Goal: Information Seeking & Learning: Learn about a topic

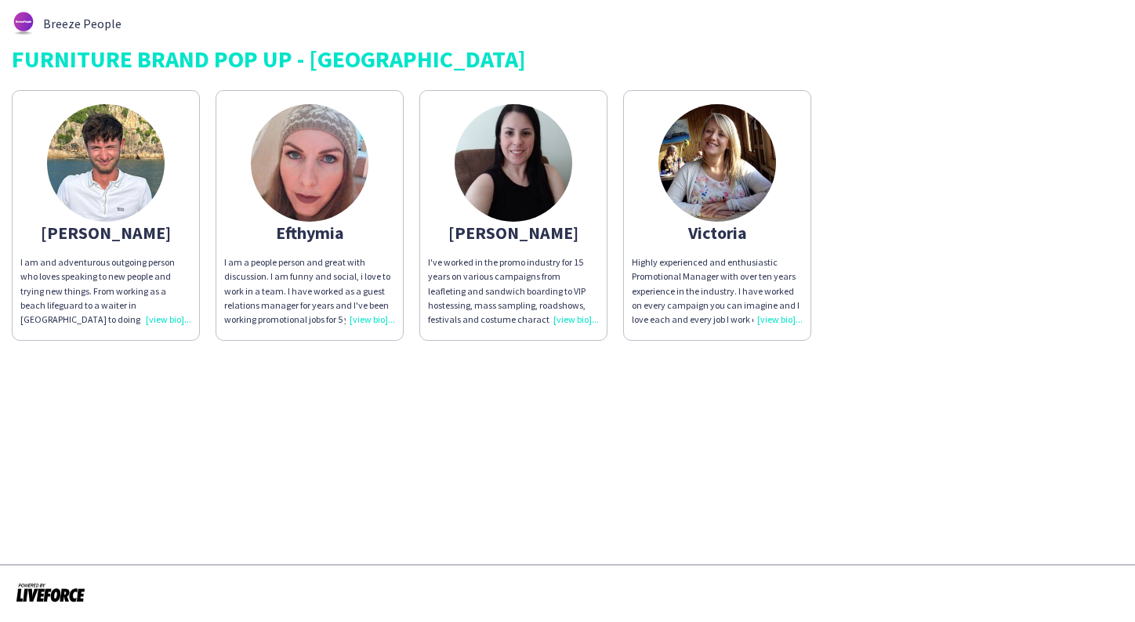
click at [84, 198] on img at bounding box center [106, 163] width 118 height 118
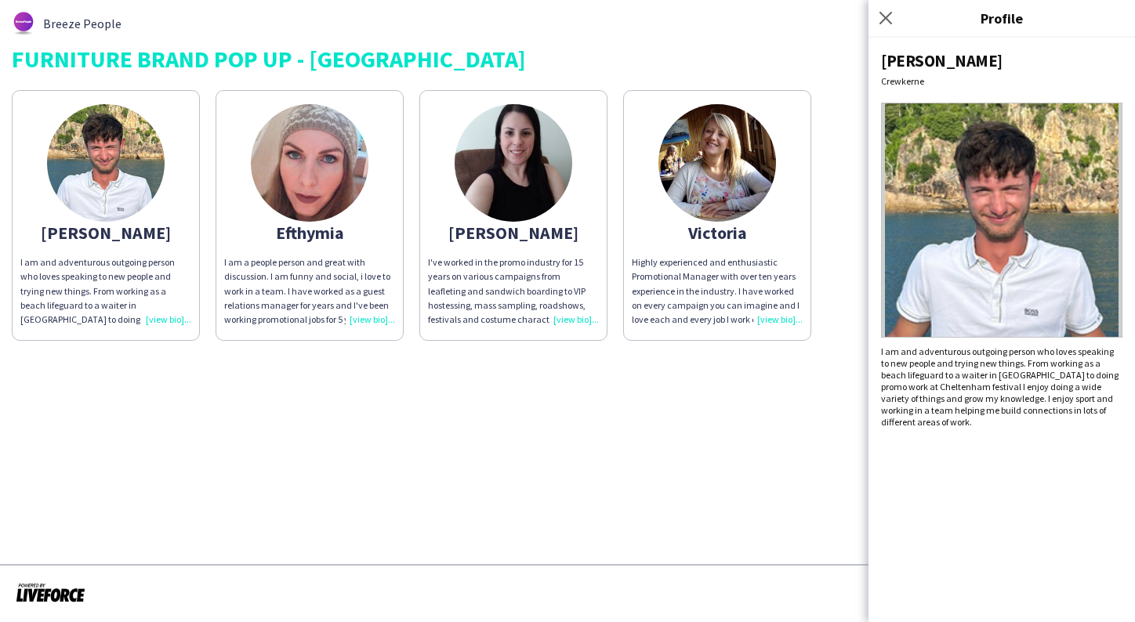
click at [289, 180] on img at bounding box center [310, 163] width 118 height 118
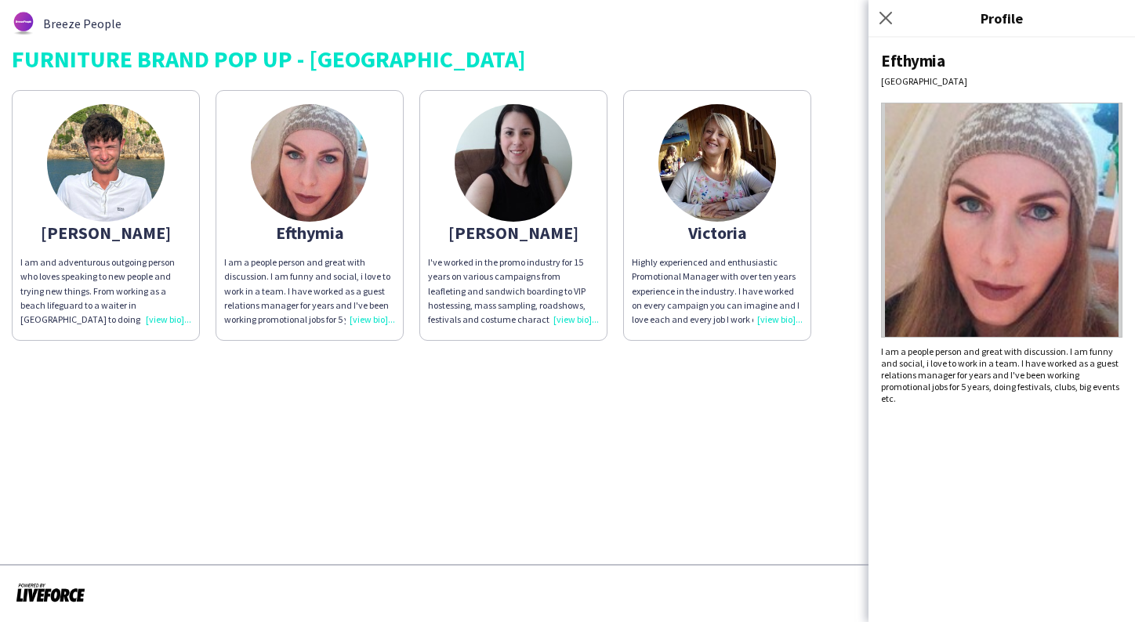
click at [546, 147] on img at bounding box center [514, 163] width 118 height 118
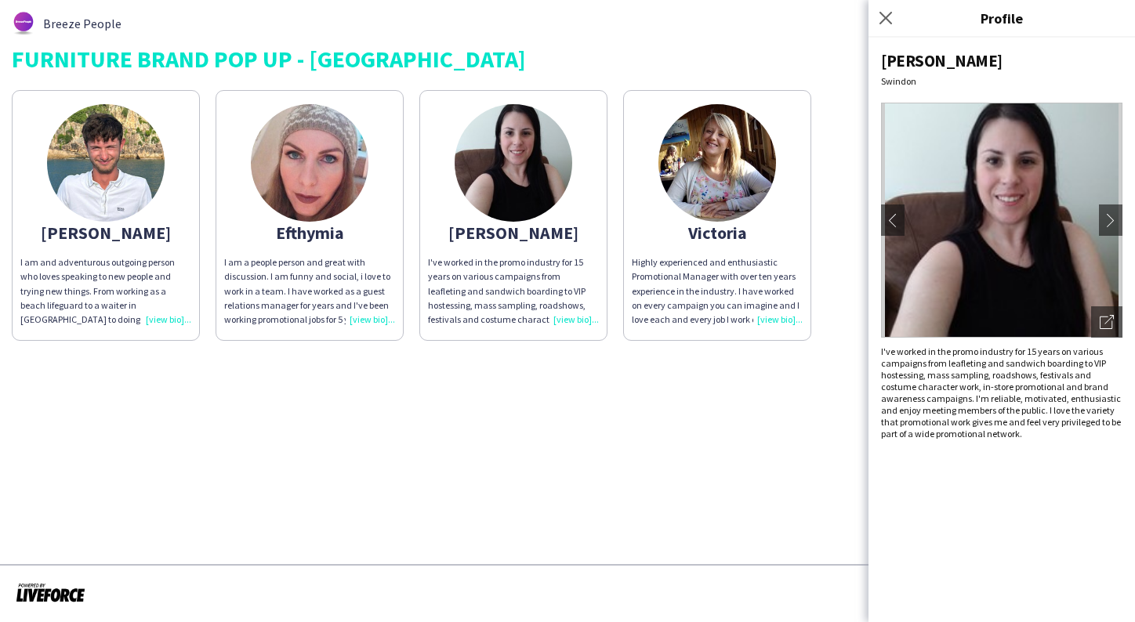
click at [722, 171] on img at bounding box center [718, 163] width 118 height 118
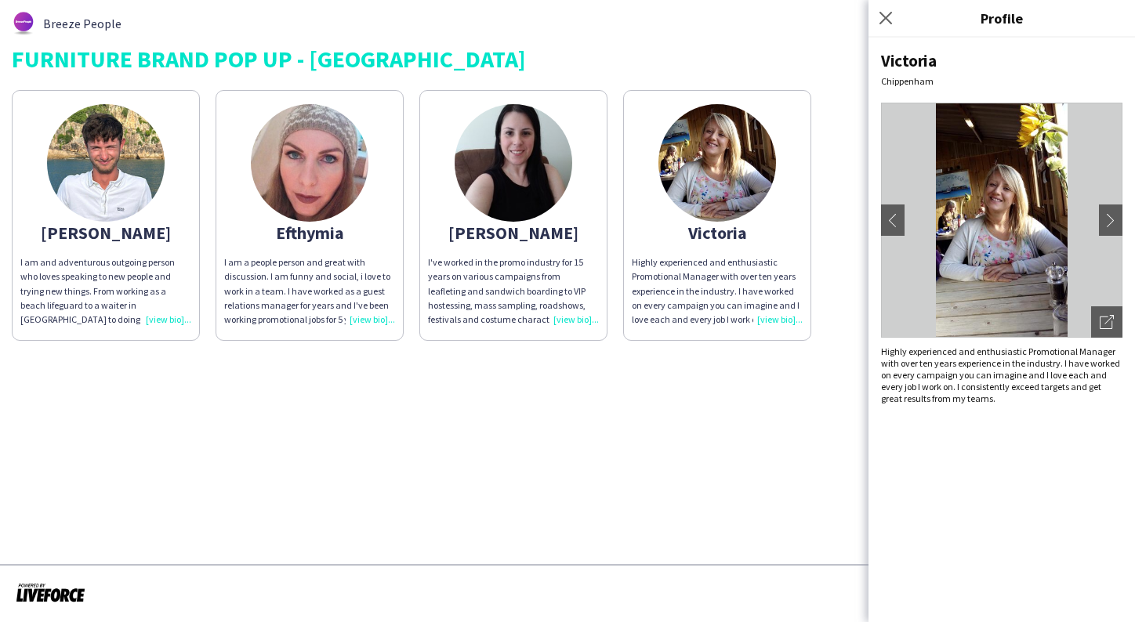
click at [514, 159] on img at bounding box center [514, 163] width 118 height 118
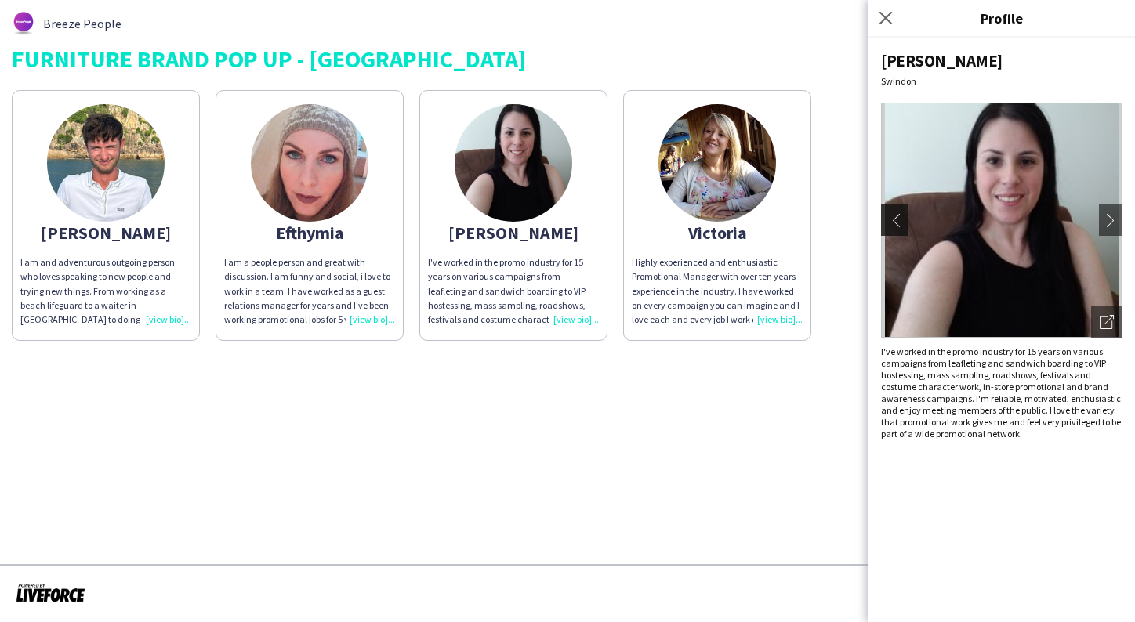
click at [882, 219] on app-icon "chevron-left" at bounding box center [893, 220] width 22 height 14
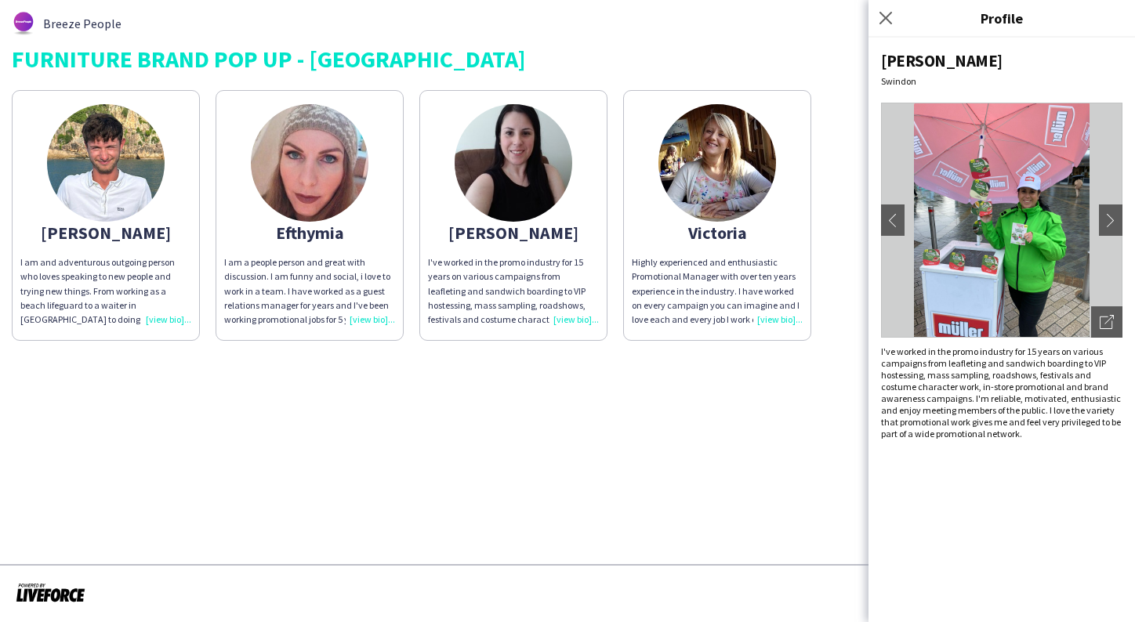
click at [343, 181] on img at bounding box center [310, 163] width 118 height 118
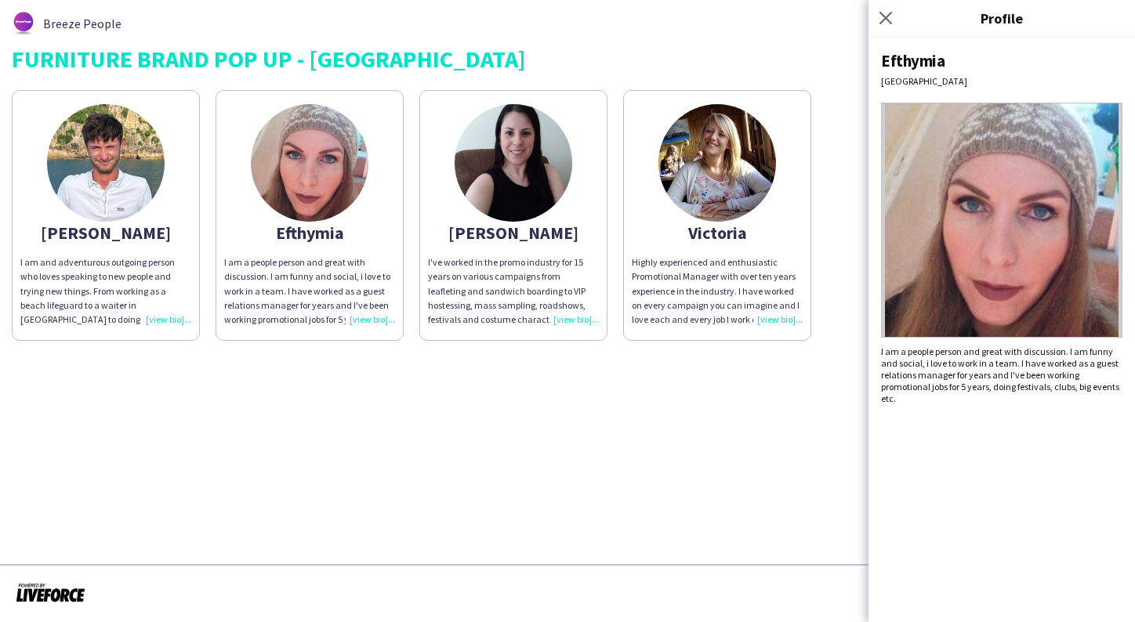
click at [109, 195] on img at bounding box center [106, 163] width 118 height 118
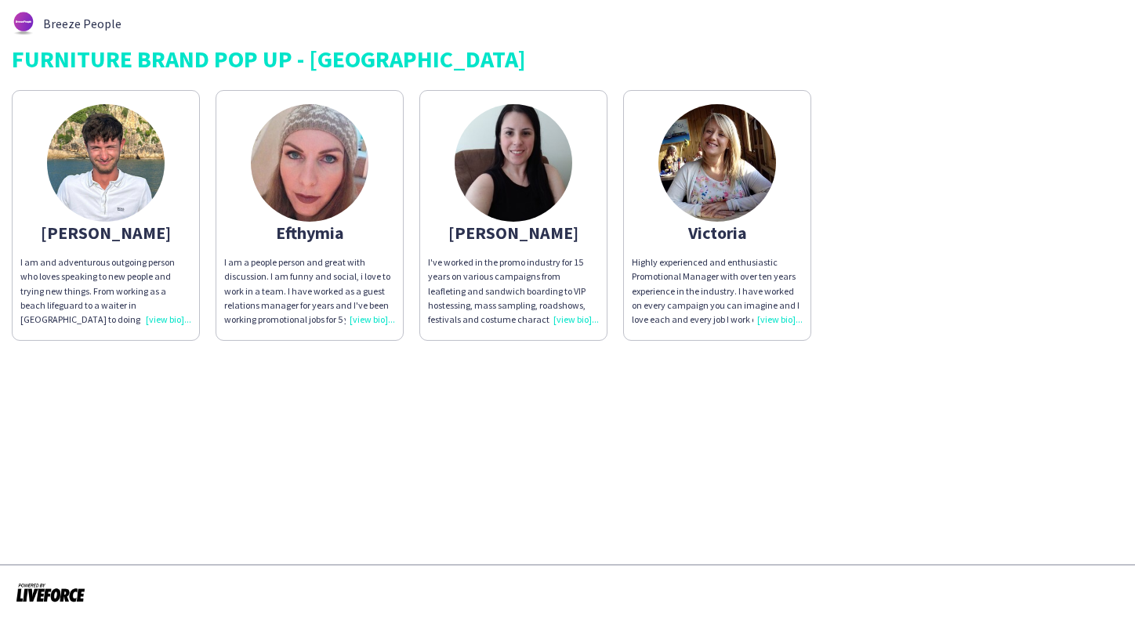
click at [125, 172] on img at bounding box center [106, 163] width 118 height 118
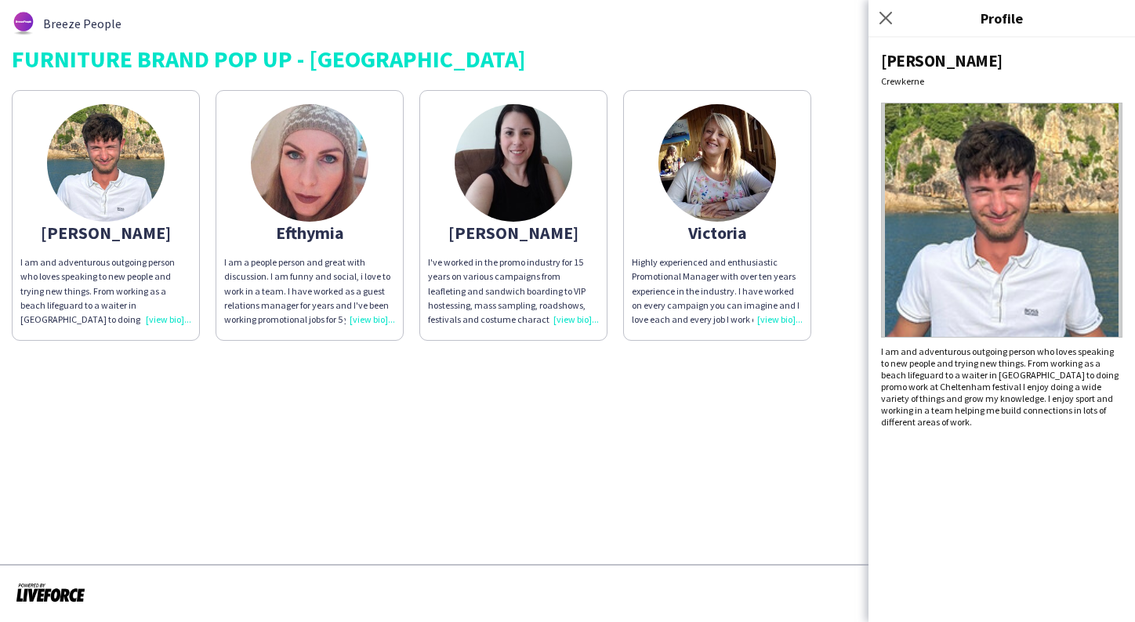
click at [163, 314] on div "I am and adventurous outgoing person who loves speaking to new people and tryin…" at bounding box center [105, 291] width 171 height 71
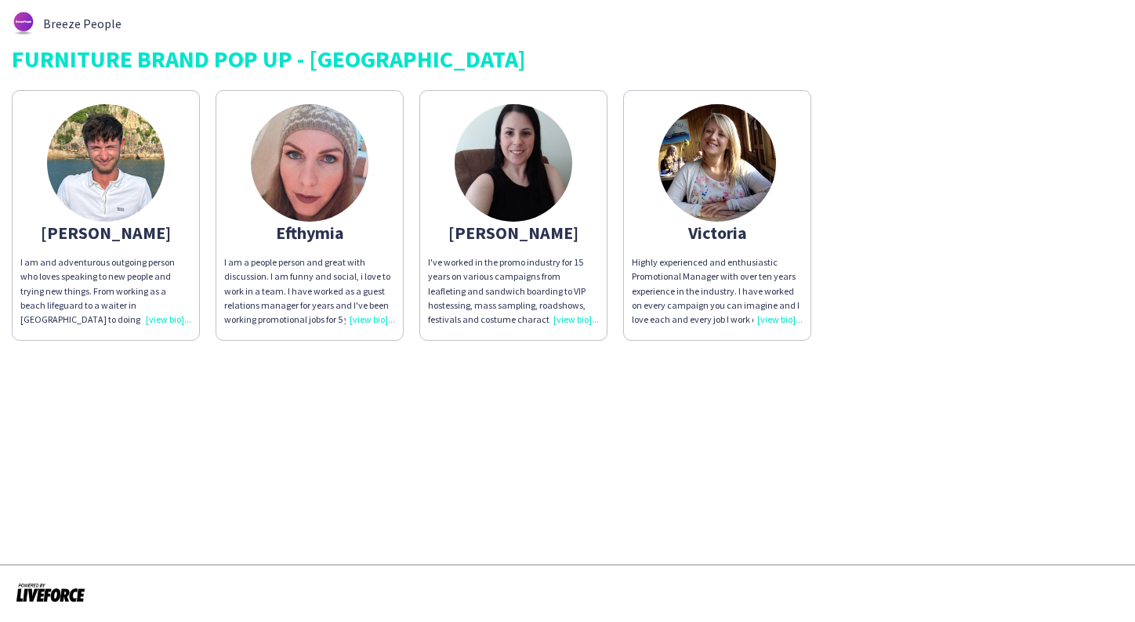
click at [171, 318] on div "I am and adventurous outgoing person who loves speaking to new people and tryin…" at bounding box center [105, 291] width 171 height 71
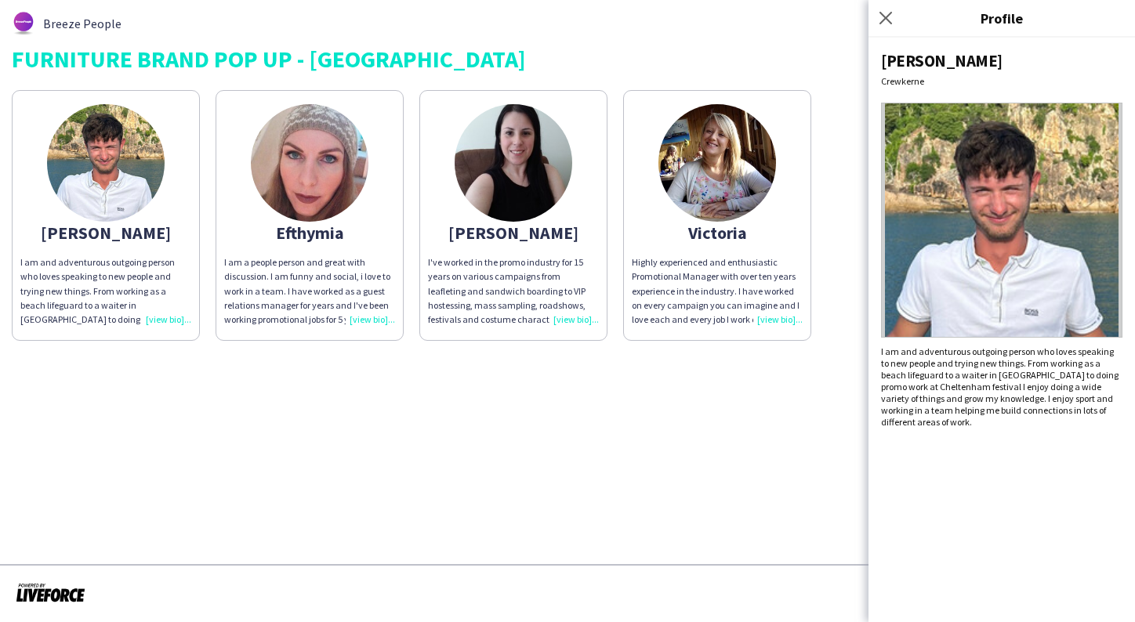
click at [305, 194] on img at bounding box center [310, 163] width 118 height 118
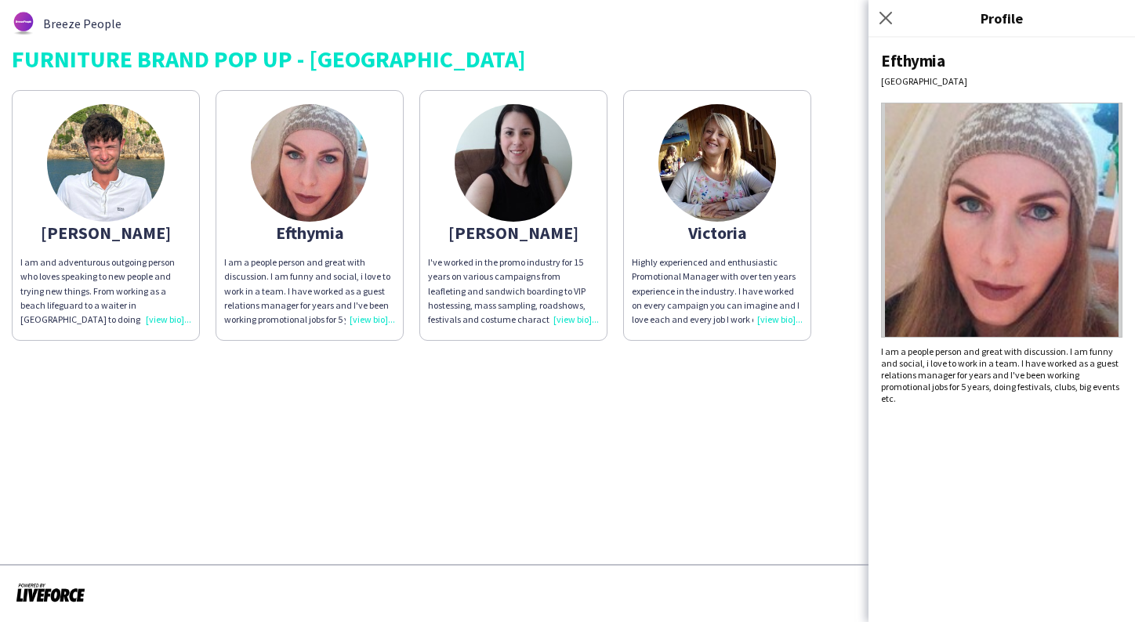
click at [530, 173] on img at bounding box center [514, 163] width 118 height 118
